Goal: Communication & Community: Participate in discussion

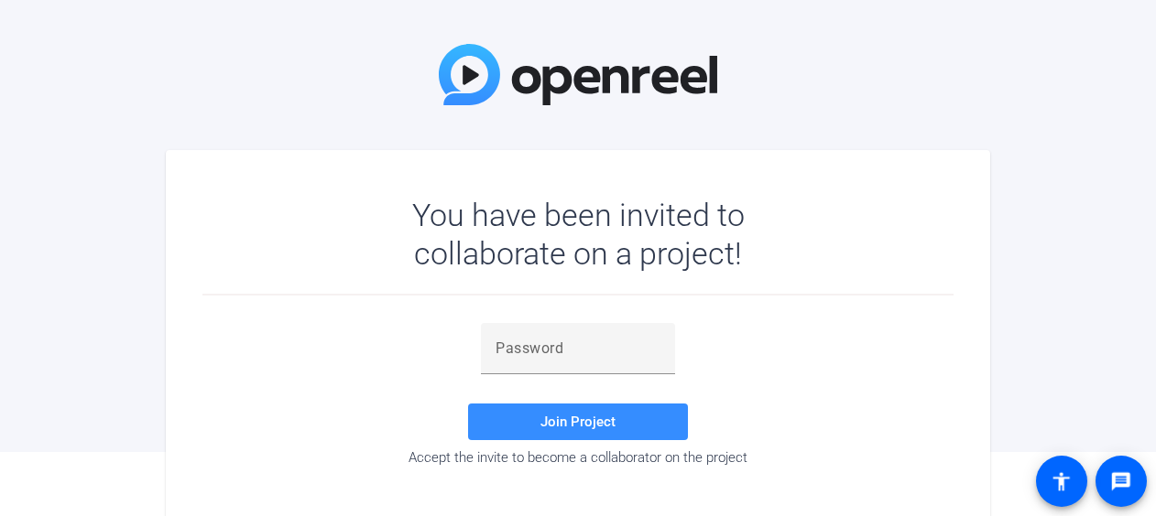
scroll to position [91, 0]
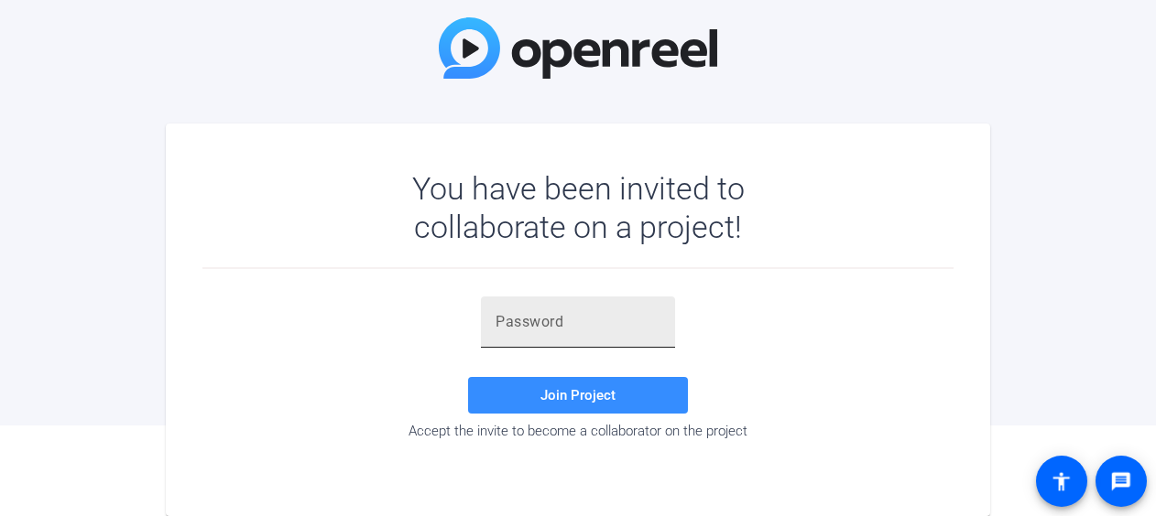
click at [606, 330] on input "text" at bounding box center [577, 322] width 165 height 22
paste input "i=[9Ts"
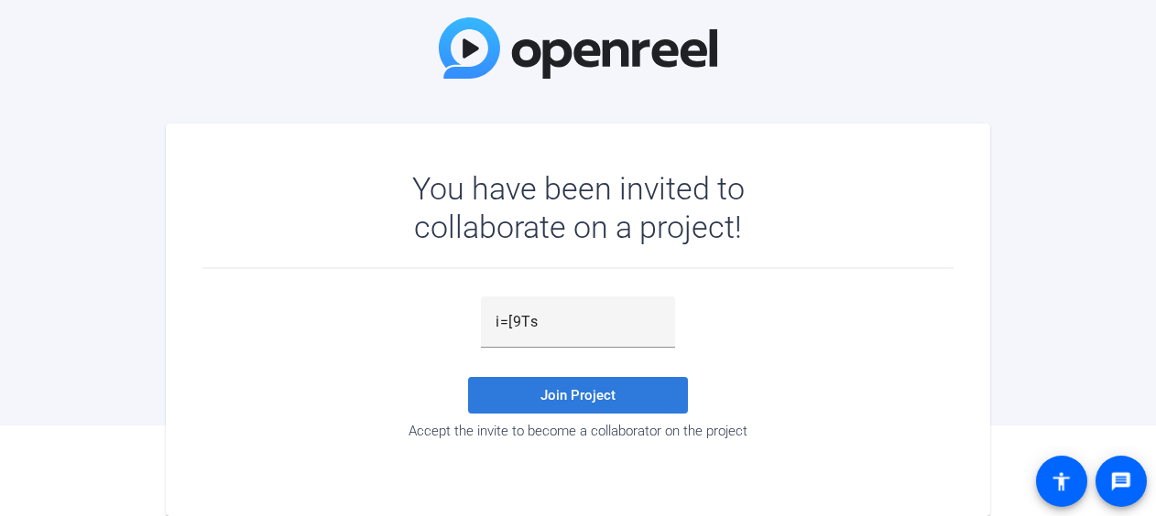
click at [610, 385] on span at bounding box center [578, 396] width 220 height 44
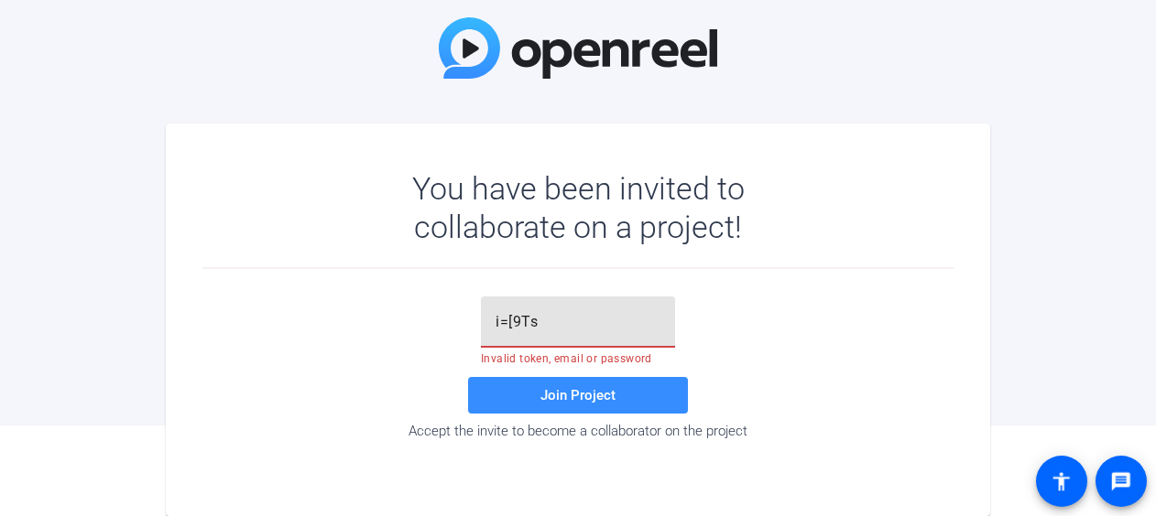
click at [557, 324] on input "i=[9Ts" at bounding box center [577, 322] width 165 height 22
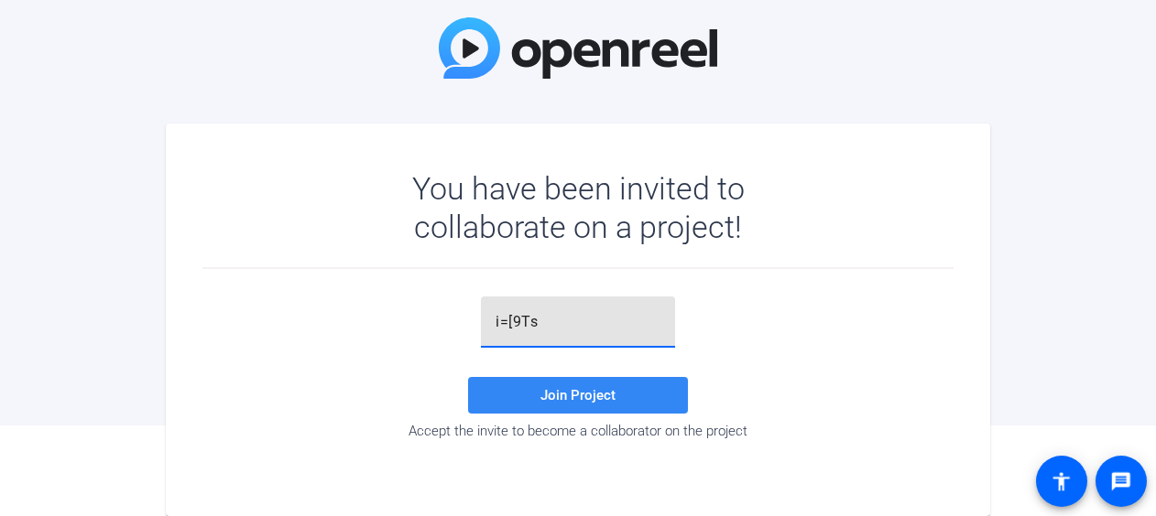
type input "i=[9Ts"
click at [602, 394] on span "Join Project" at bounding box center [577, 395] width 75 height 16
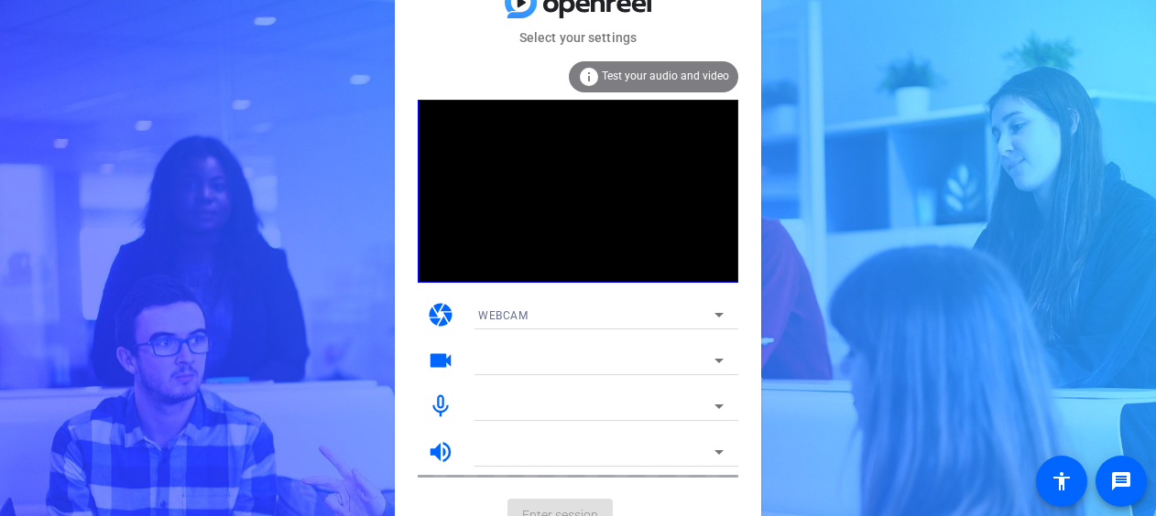
click at [660, 77] on span "Test your audio and video" at bounding box center [665, 76] width 127 height 13
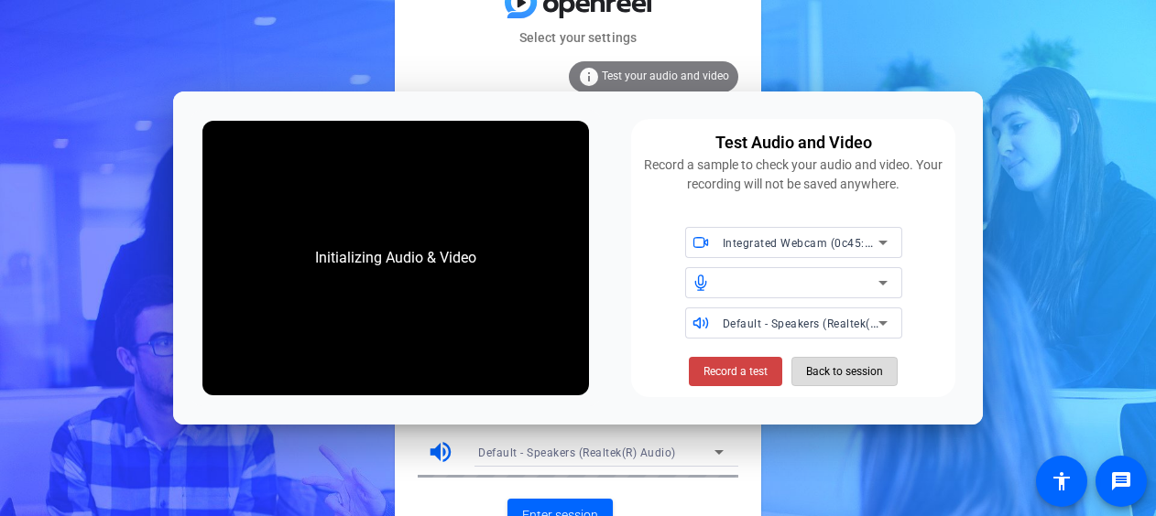
click at [863, 374] on span "Back to session" at bounding box center [844, 371] width 77 height 35
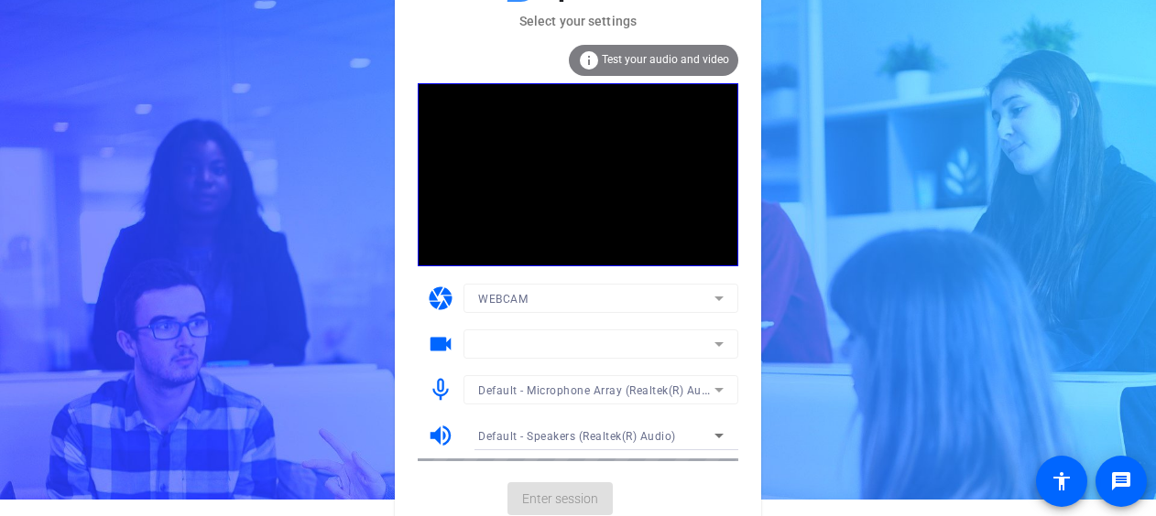
scroll to position [23, 0]
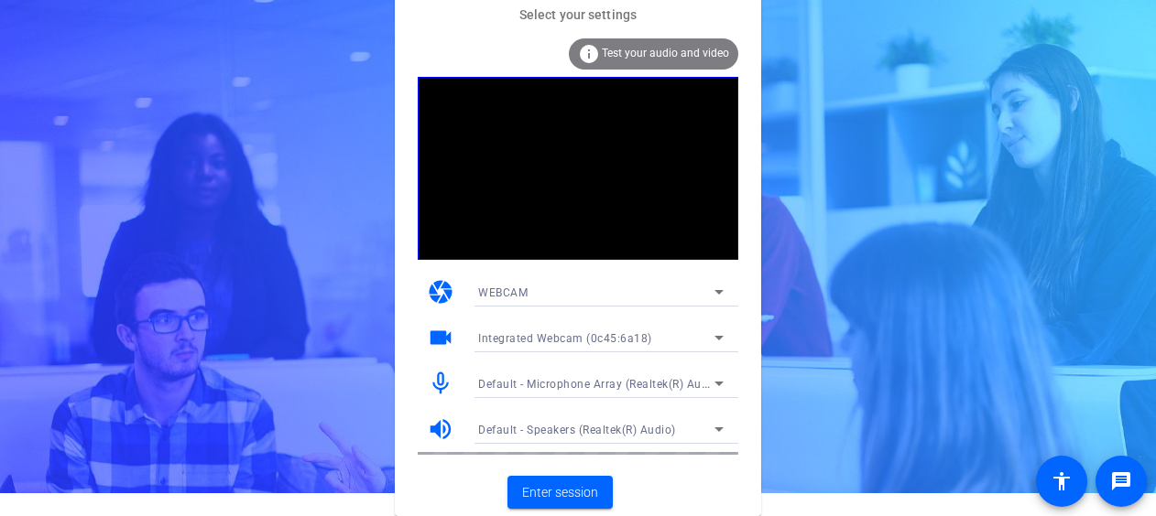
click at [716, 331] on icon at bounding box center [719, 338] width 22 height 22
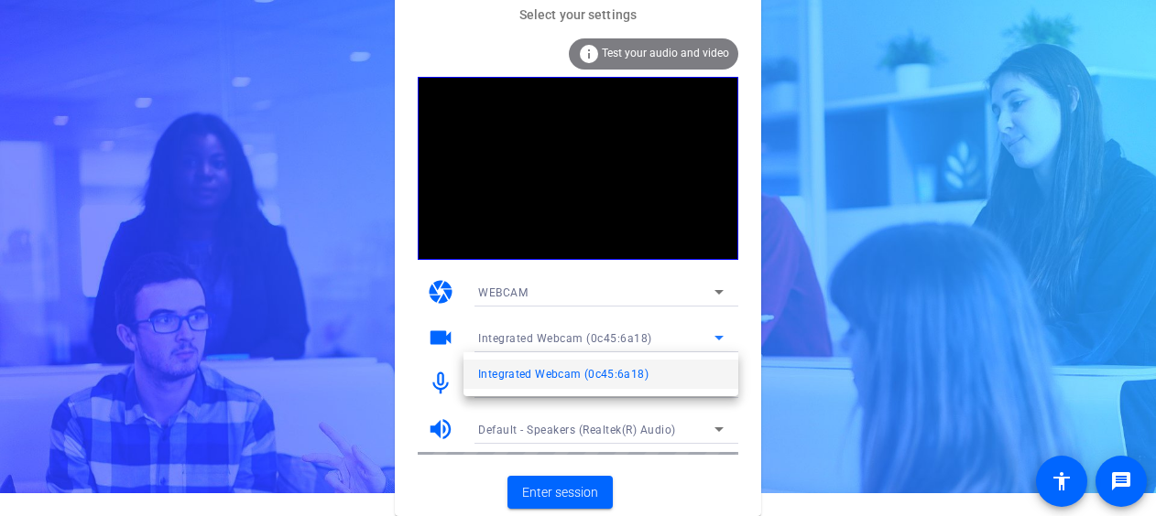
click at [438, 341] on div at bounding box center [578, 258] width 1156 height 516
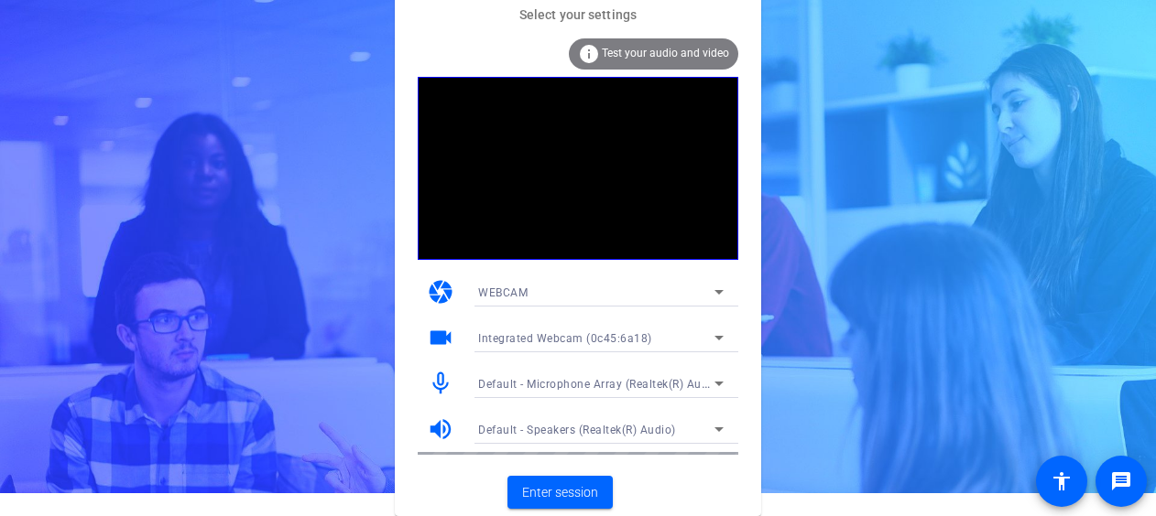
click at [439, 335] on mat-icon "videocam" at bounding box center [440, 337] width 27 height 27
click at [425, 335] on div "videocam Integrated Webcam (0c45:6a18)" at bounding box center [578, 338] width 320 height 46
click at [720, 291] on icon at bounding box center [718, 292] width 9 height 5
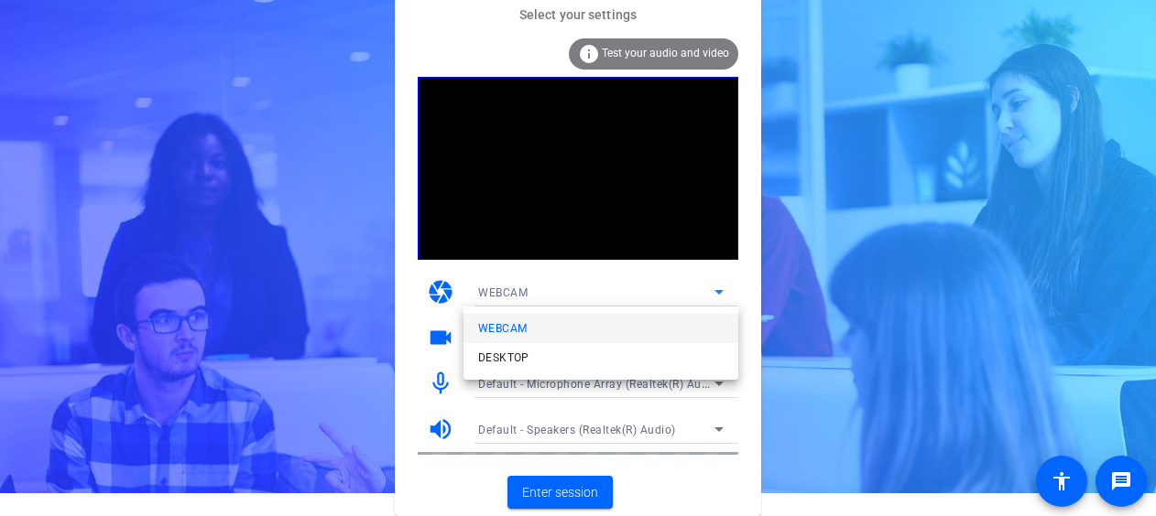
click at [742, 284] on div at bounding box center [578, 258] width 1156 height 516
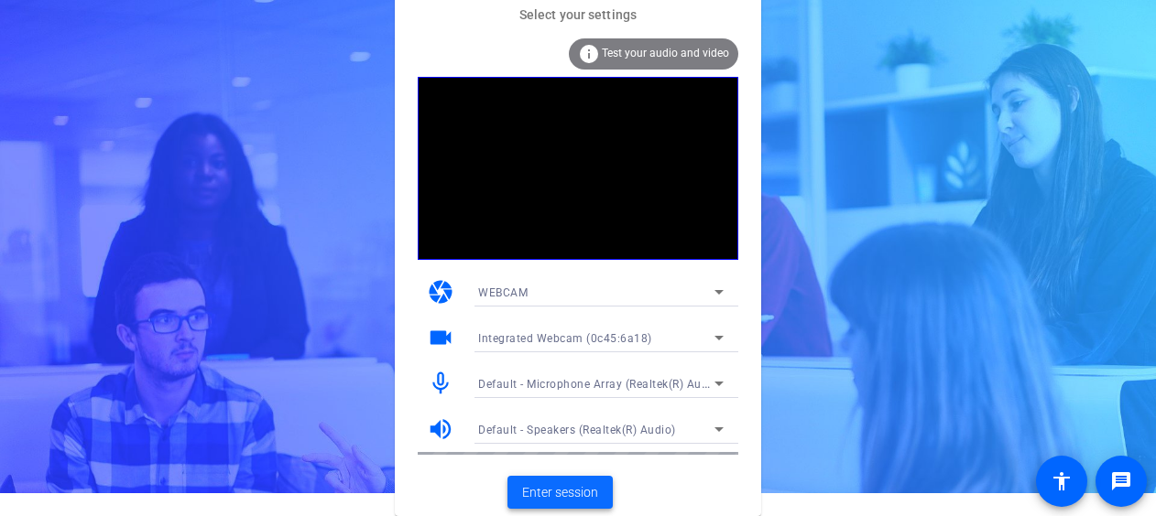
click at [559, 493] on span "Enter session" at bounding box center [560, 492] width 76 height 19
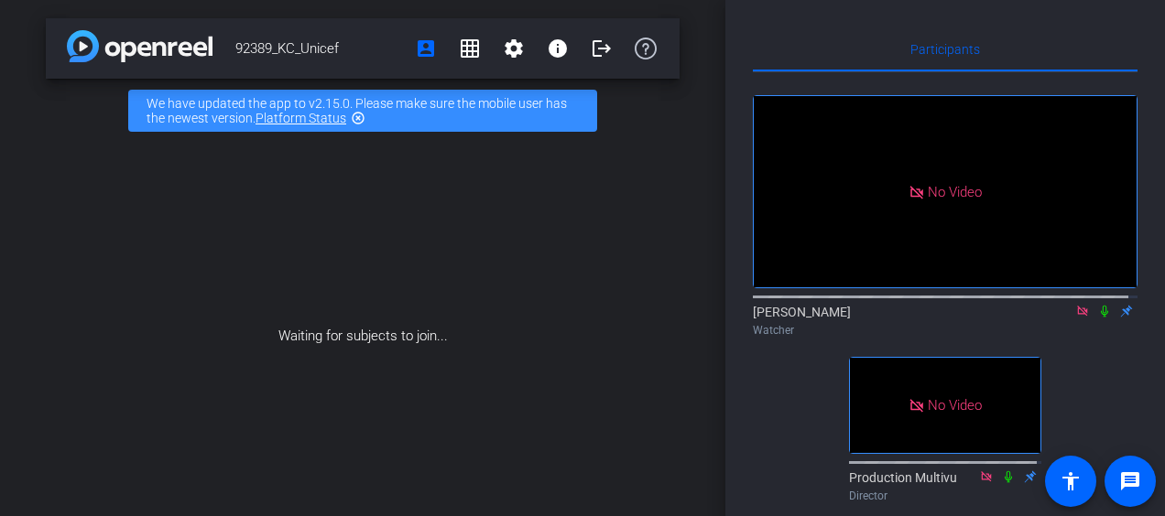
click at [1101, 318] on icon at bounding box center [1104, 312] width 7 height 12
click at [1097, 318] on icon at bounding box center [1104, 311] width 15 height 13
drag, startPoint x: 1096, startPoint y: 332, endPoint x: 1107, endPoint y: 321, distance: 15.5
click at [1101, 318] on icon at bounding box center [1104, 312] width 7 height 12
click at [1100, 318] on icon at bounding box center [1105, 312] width 10 height 12
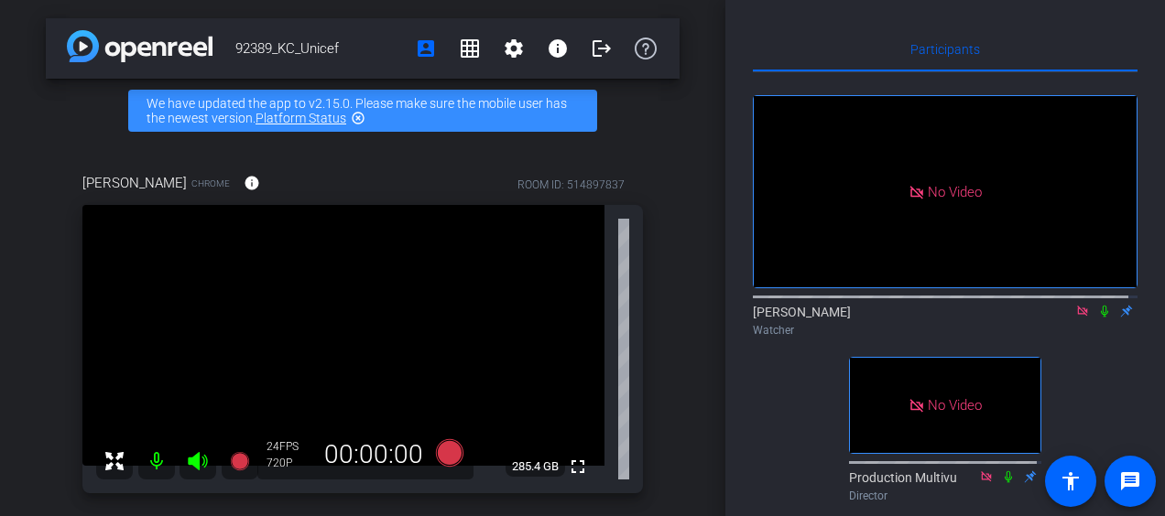
drag, startPoint x: 1090, startPoint y: 331, endPoint x: 1147, endPoint y: 368, distance: 68.8
click at [1097, 318] on icon at bounding box center [1104, 311] width 15 height 13
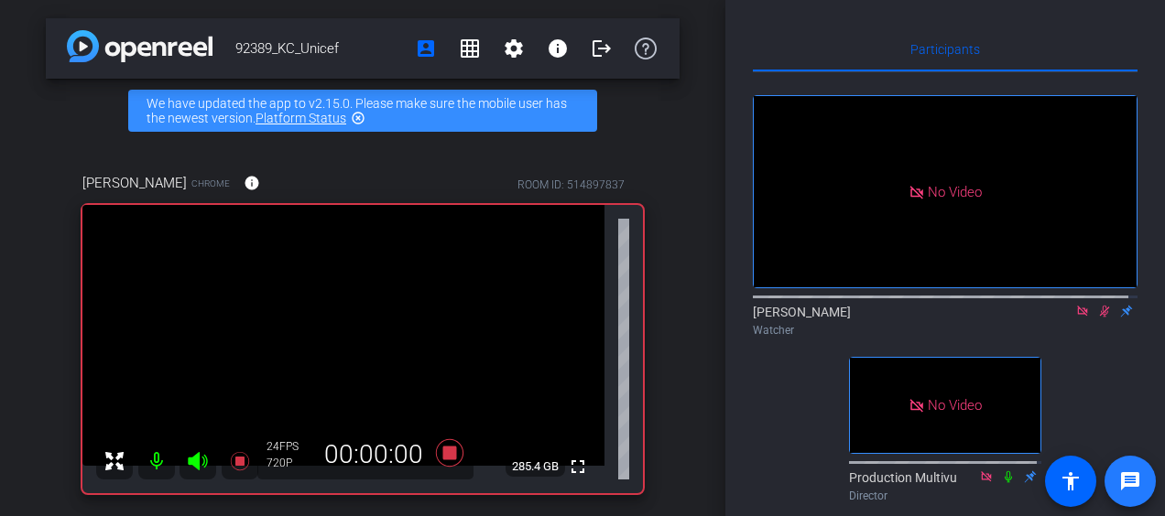
click at [1139, 487] on mat-icon "message" at bounding box center [1130, 482] width 22 height 22
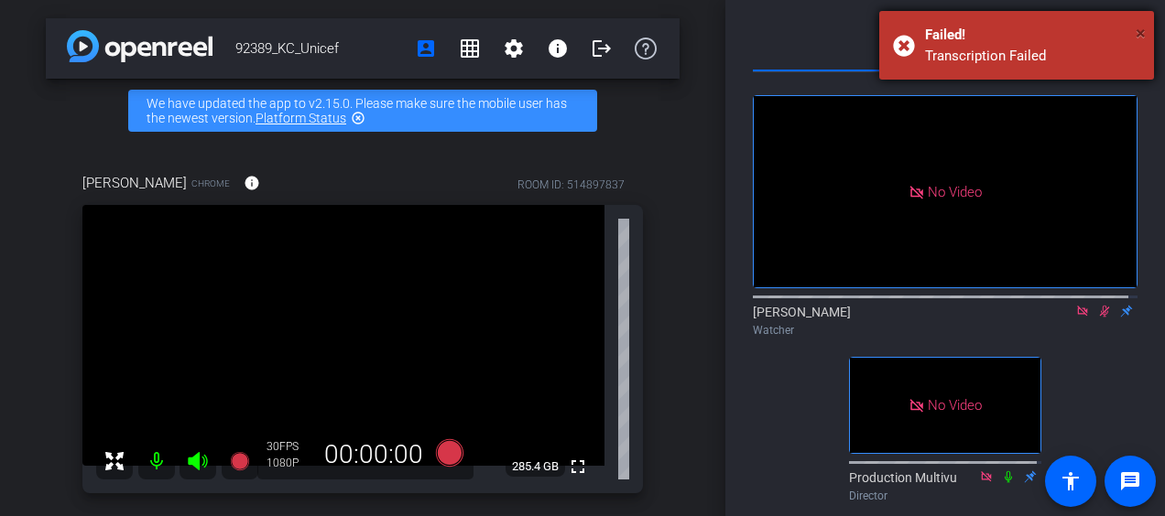
click at [1141, 29] on span "×" at bounding box center [1140, 33] width 10 height 22
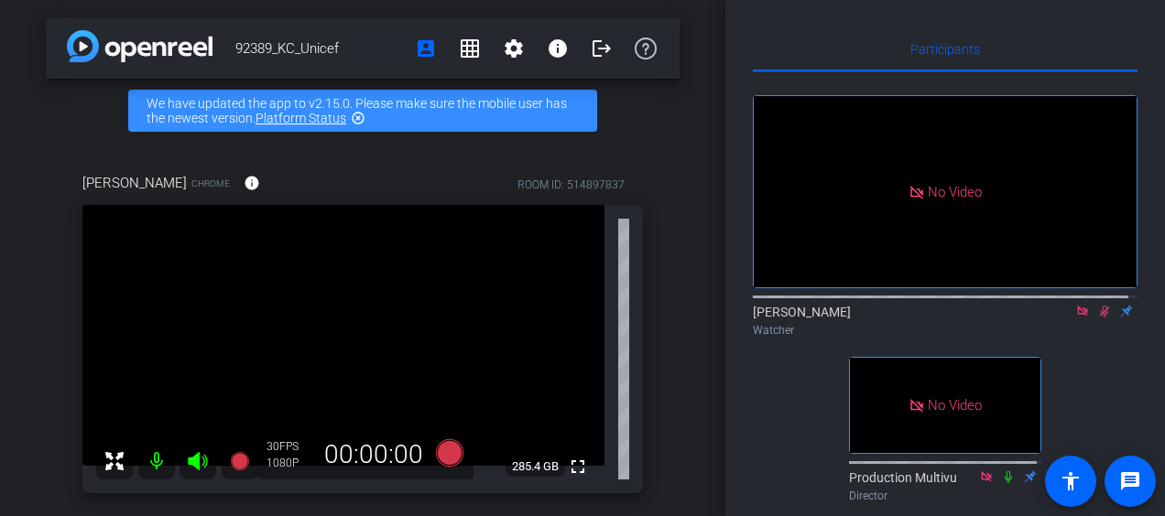
click at [1100, 318] on icon at bounding box center [1105, 312] width 10 height 12
click at [1099, 318] on icon at bounding box center [1104, 311] width 15 height 13
drag, startPoint x: 1094, startPoint y: 331, endPoint x: 1100, endPoint y: 342, distance: 11.5
click at [1097, 318] on icon at bounding box center [1104, 311] width 15 height 13
click at [1101, 318] on icon at bounding box center [1104, 312] width 7 height 12
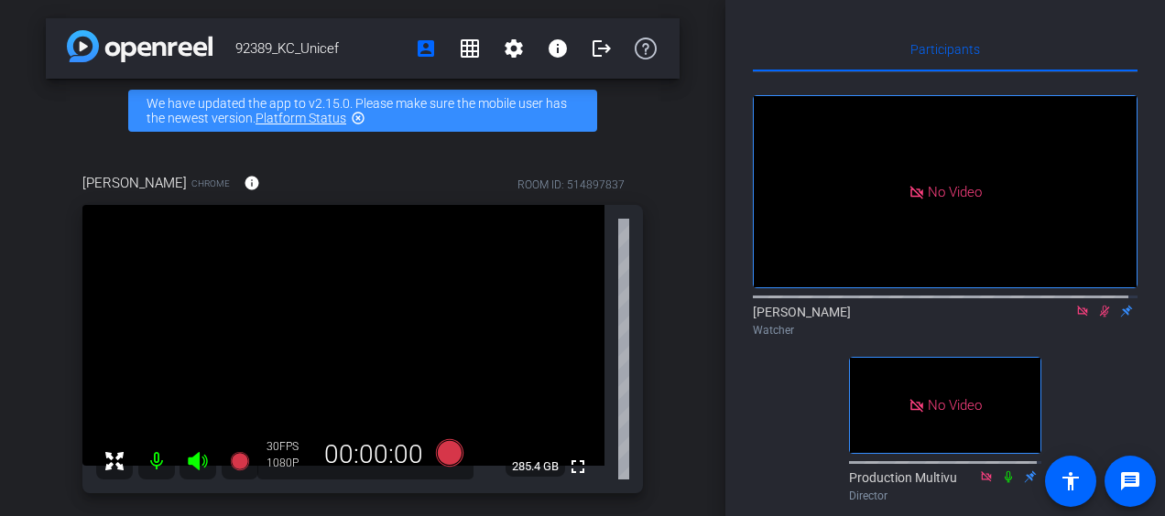
drag, startPoint x: 1101, startPoint y: 331, endPoint x: 1101, endPoint y: 371, distance: 39.4
click at [1101, 318] on icon at bounding box center [1104, 311] width 15 height 13
click at [1097, 318] on icon at bounding box center [1104, 311] width 15 height 13
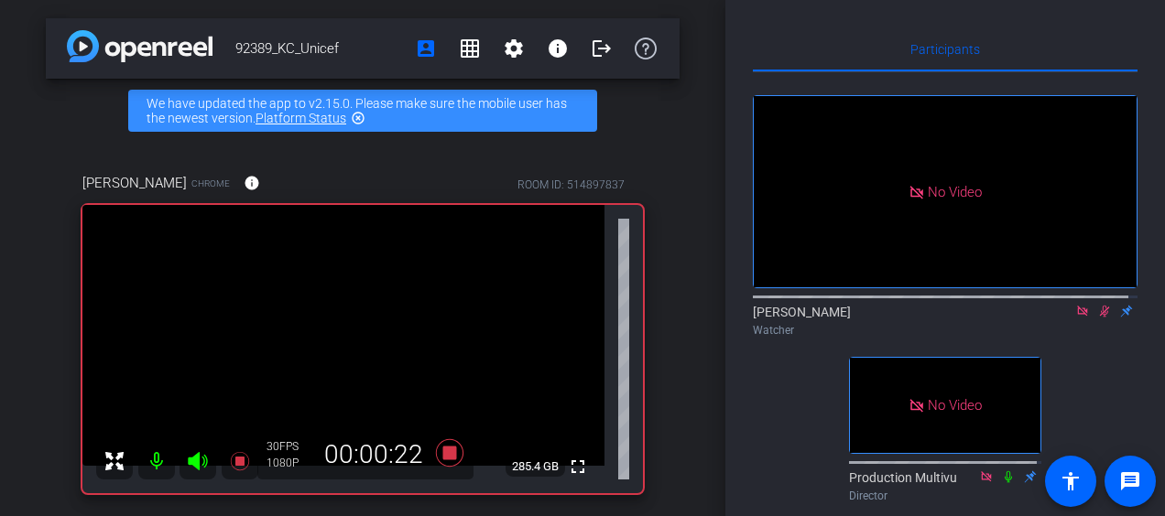
click at [1097, 318] on icon at bounding box center [1104, 311] width 15 height 13
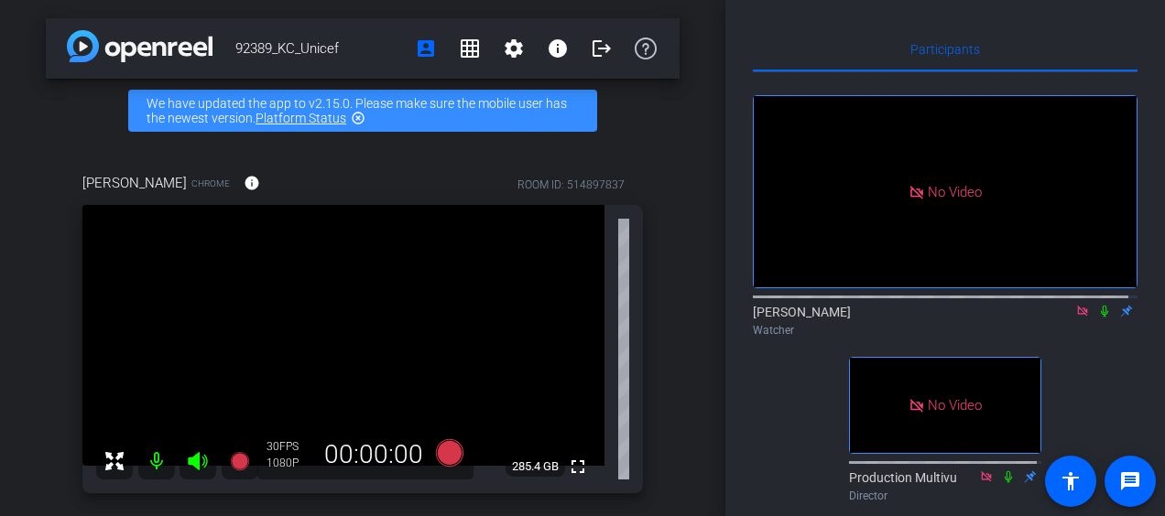
click at [1088, 303] on div at bounding box center [945, 295] width 385 height 15
click at [1101, 318] on icon at bounding box center [1104, 312] width 7 height 12
click at [1097, 318] on icon at bounding box center [1104, 311] width 15 height 13
